Goal: Task Accomplishment & Management: Manage account settings

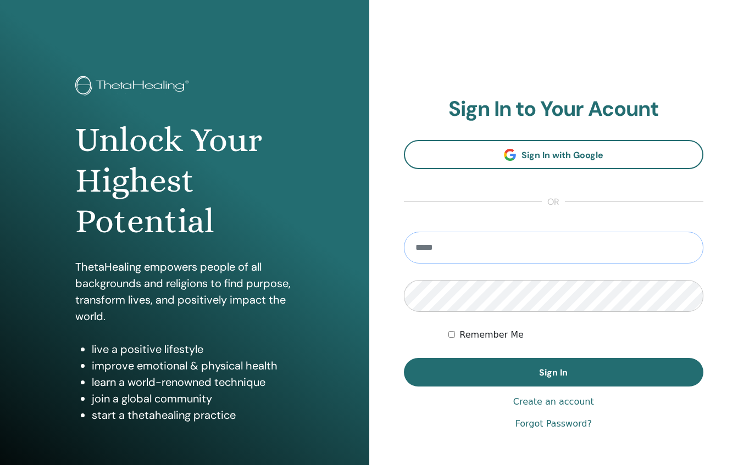
type input "**********"
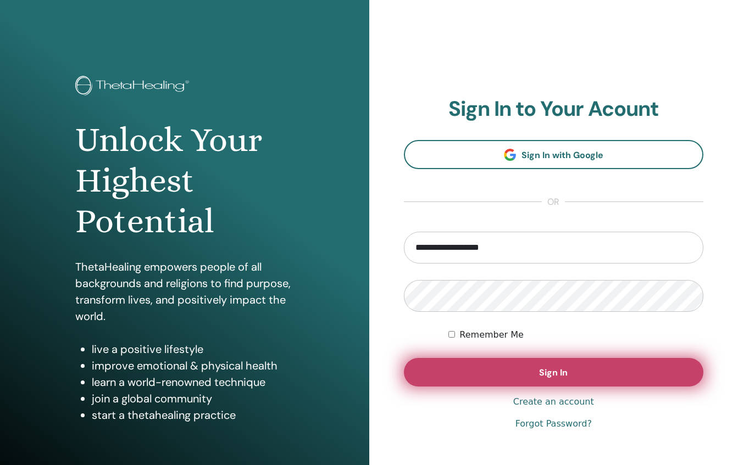
click at [472, 372] on button "Sign In" at bounding box center [554, 372] width 300 height 29
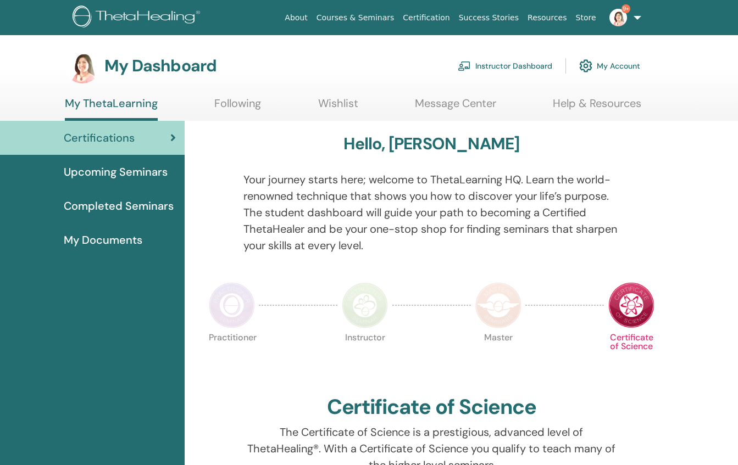
click at [515, 67] on link "Instructor Dashboard" at bounding box center [505, 66] width 94 height 24
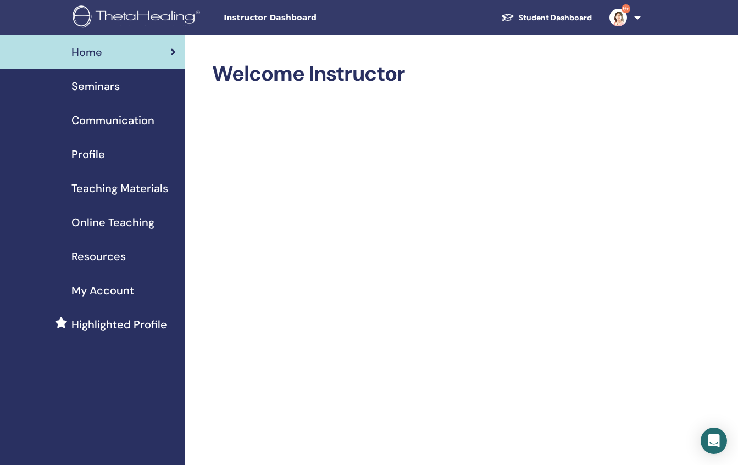
click at [88, 86] on span "Seminars" at bounding box center [95, 86] width 48 height 16
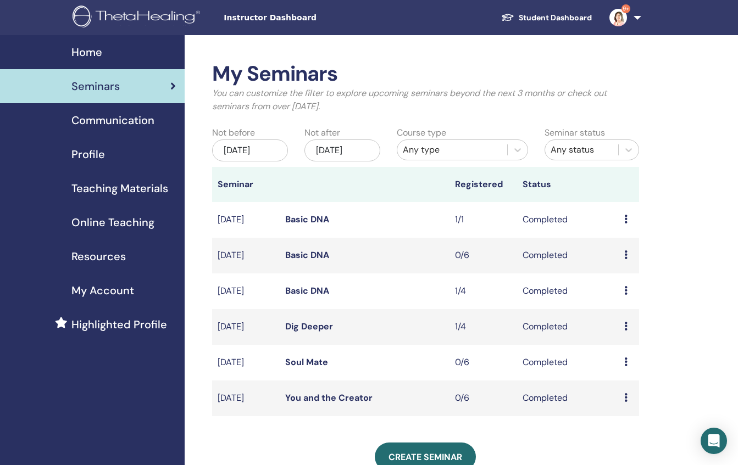
click at [626, 221] on icon at bounding box center [625, 219] width 3 height 9
click at [627, 250] on link "Attendees" at bounding box center [628, 247] width 42 height 12
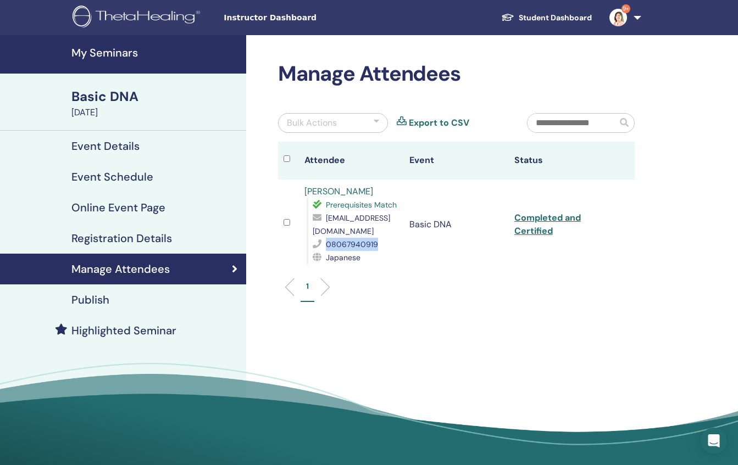
drag, startPoint x: 373, startPoint y: 244, endPoint x: 324, endPoint y: 247, distance: 49.5
click at [323, 247] on div "08067940919" at bounding box center [356, 244] width 86 height 13
copy div "08067940919"
drag, startPoint x: 397, startPoint y: 235, endPoint x: 326, endPoint y: 240, distance: 71.0
click at [313, 235] on span "[EMAIL_ADDRESS][DOMAIN_NAME]" at bounding box center [351, 224] width 77 height 23
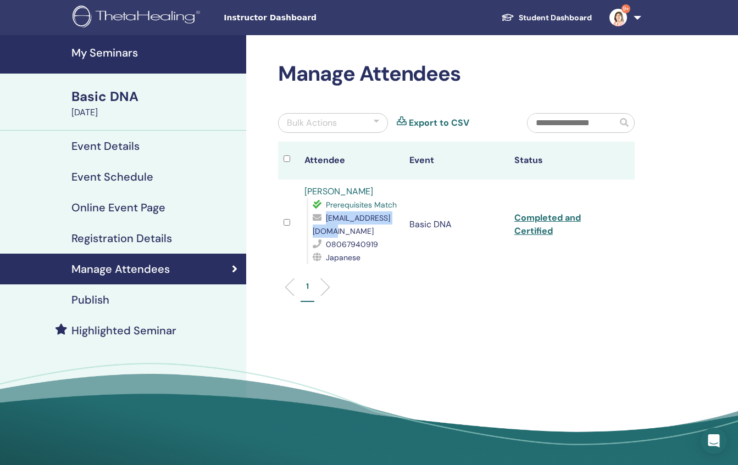
copy span "[EMAIL_ADDRESS][DOMAIN_NAME]"
click at [552, 219] on link "Completed and Certified" at bounding box center [547, 224] width 66 height 25
click at [535, 232] on link "Completed and Certified" at bounding box center [547, 224] width 66 height 25
click at [117, 97] on div "Basic DNA" at bounding box center [155, 96] width 168 height 19
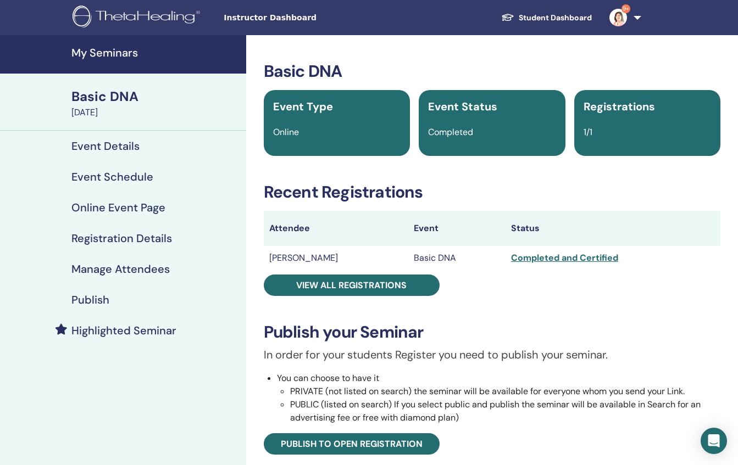
click at [547, 17] on link "Student Dashboard" at bounding box center [546, 18] width 108 height 20
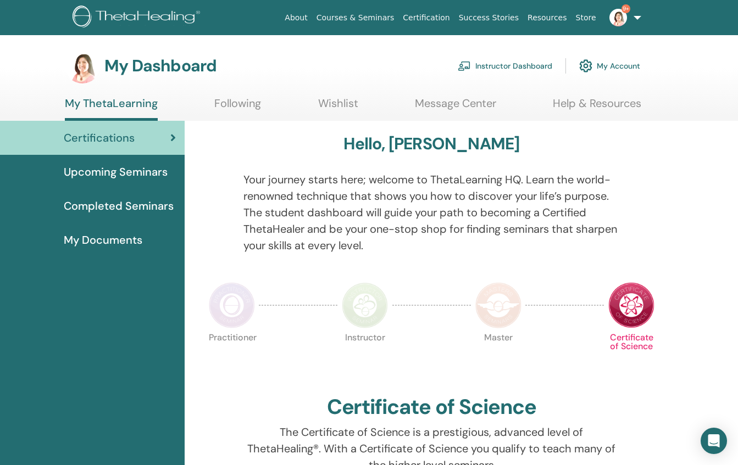
scroll to position [18, 0]
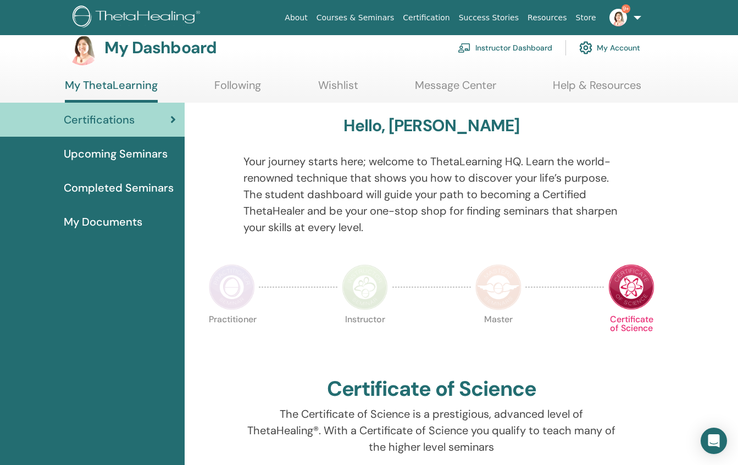
click at [132, 224] on span "My Documents" at bounding box center [103, 222] width 79 height 16
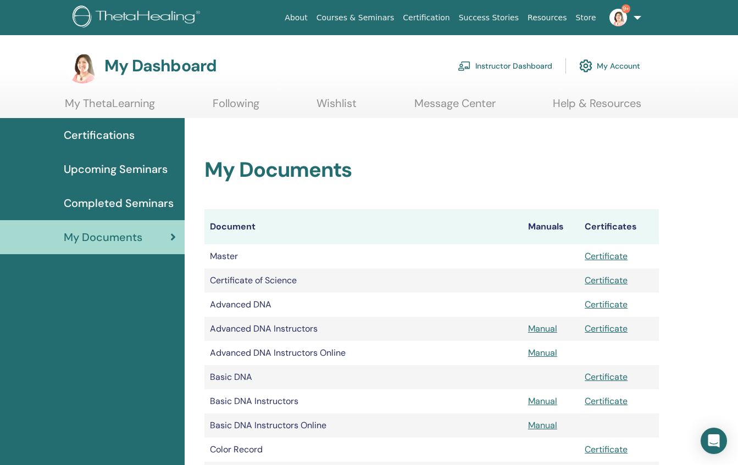
click at [504, 67] on link "Instructor Dashboard" at bounding box center [505, 66] width 94 height 24
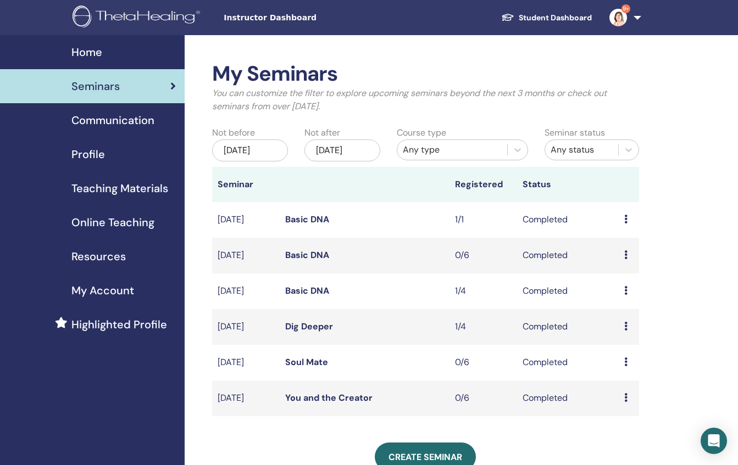
click at [624, 218] on icon at bounding box center [625, 219] width 3 height 9
click at [622, 242] on link "Attendees" at bounding box center [626, 243] width 42 height 12
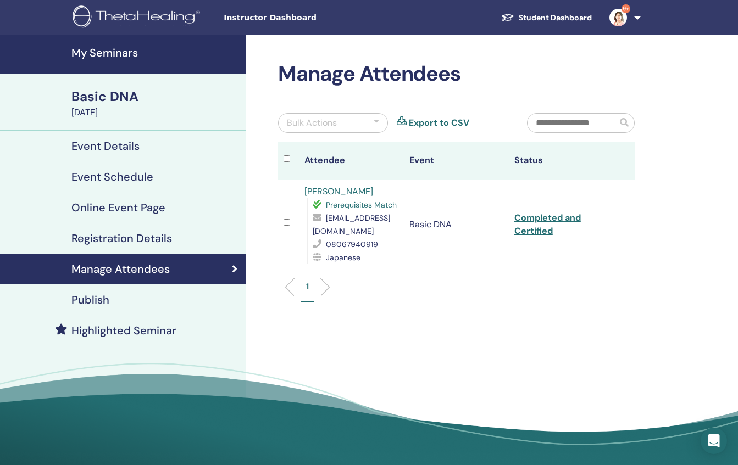
click at [638, 17] on link "9+" at bounding box center [622, 17] width 45 height 35
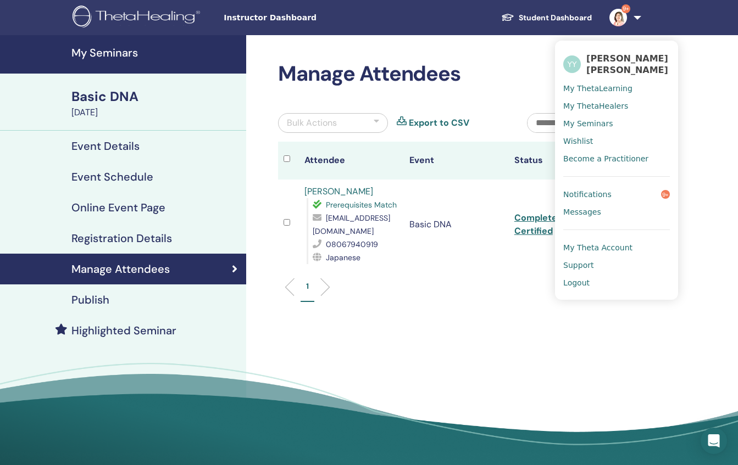
click at [583, 280] on span "Logout" at bounding box center [576, 283] width 26 height 10
click at [568, 283] on span "Logout" at bounding box center [576, 283] width 26 height 10
